Goal: Task Accomplishment & Management: Use online tool/utility

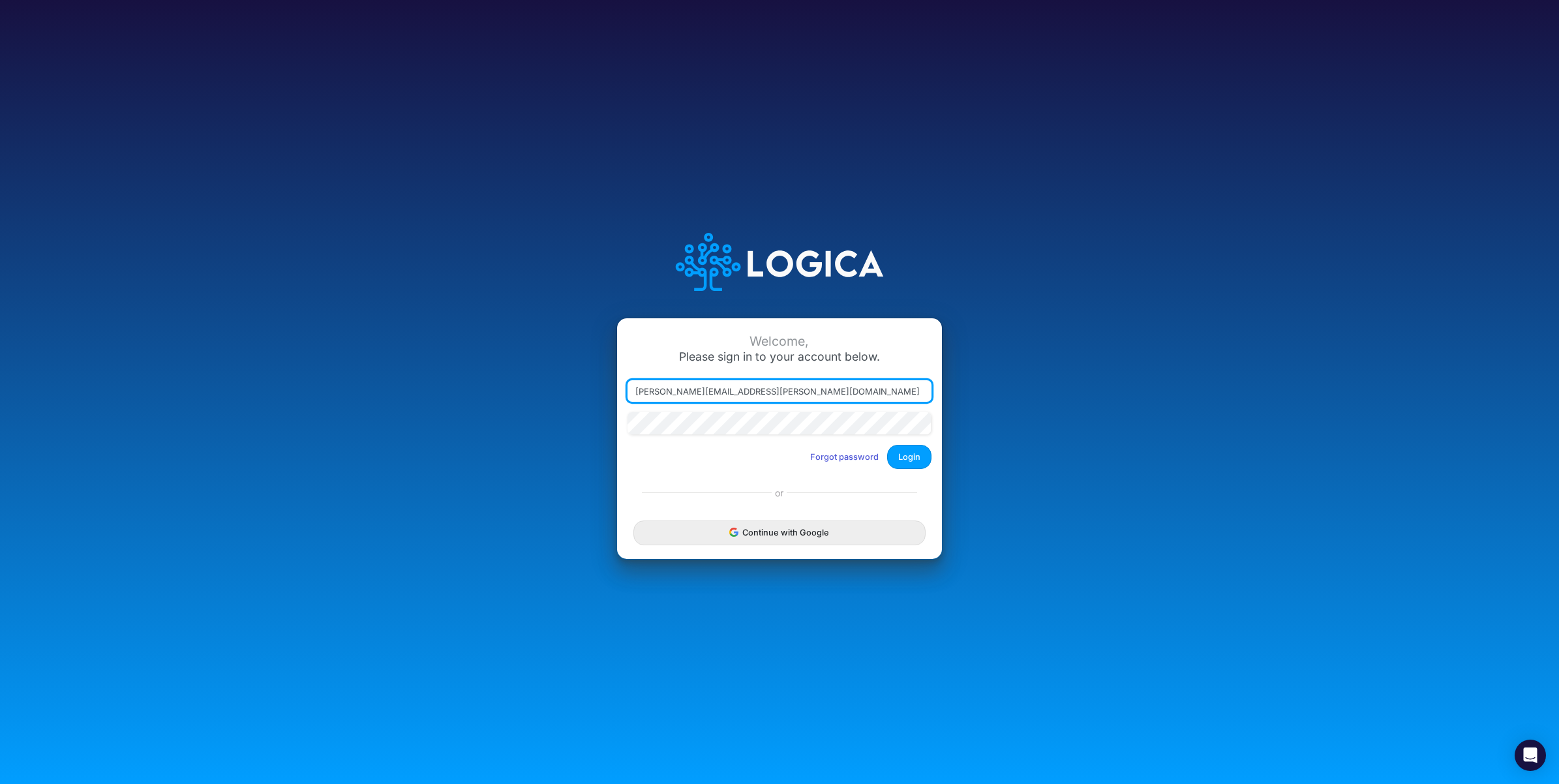
drag, startPoint x: 692, startPoint y: 391, endPoint x: 938, endPoint y: 386, distance: 246.1
click at [934, 389] on div "carissa.castro@logica.cloud" at bounding box center [779, 396] width 310 height 33
type input "carissa.castro+hc@logica.cloud"
click at [920, 457] on button "Login" at bounding box center [909, 457] width 44 height 24
